Goal: Task Accomplishment & Management: Use online tool/utility

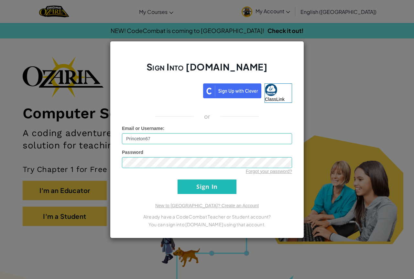
click at [113, 162] on div "Sign Into [DOMAIN_NAME] ClassLink or Email or Username : Princeton67 Password F…" at bounding box center [207, 139] width 194 height 197
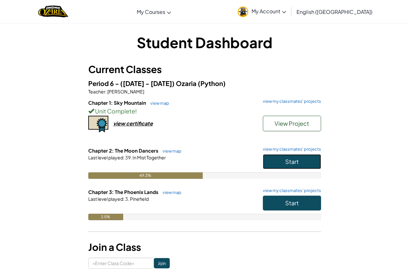
click at [297, 167] on button "Start" at bounding box center [292, 161] width 58 height 15
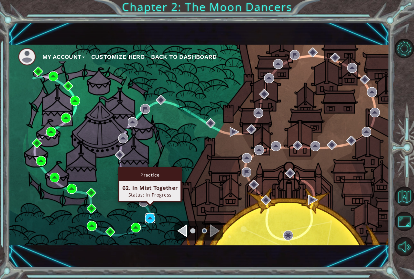
click at [149, 216] on img at bounding box center [150, 218] width 10 height 10
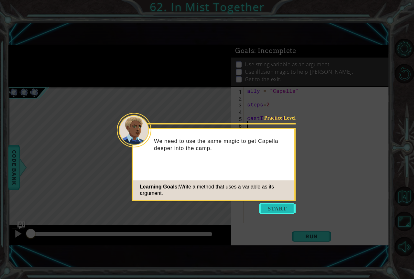
click at [270, 208] on button "Start" at bounding box center [277, 208] width 37 height 10
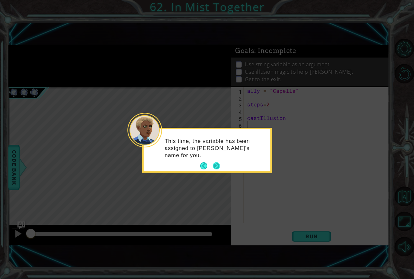
click at [219, 165] on button "Next" at bounding box center [216, 165] width 7 height 7
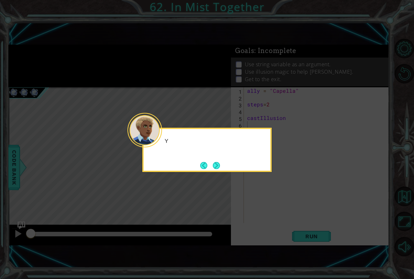
click at [219, 165] on button "Next" at bounding box center [216, 165] width 7 height 7
